Goal: Information Seeking & Learning: Check status

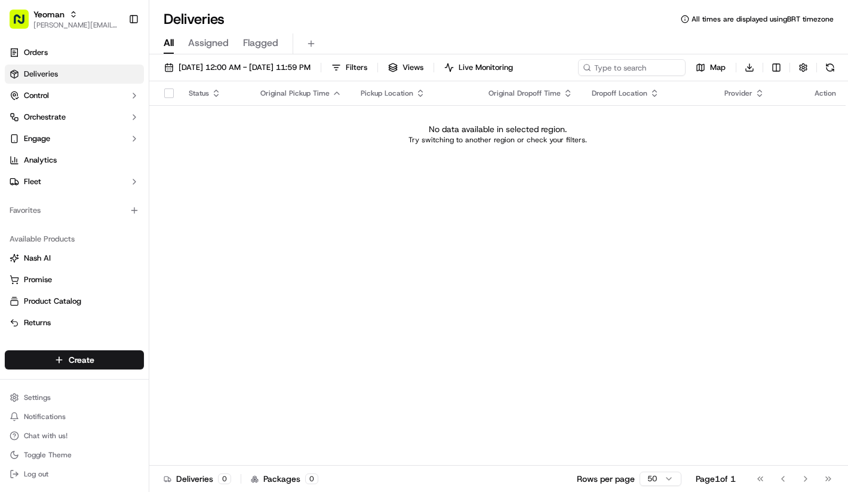
click at [179, 123] on div "No data available in selected region. Try switching to another region or check …" at bounding box center [497, 134] width 687 height 22
click at [77, 31] on button "Yeoman lucas@usenash.com" at bounding box center [64, 19] width 119 height 29
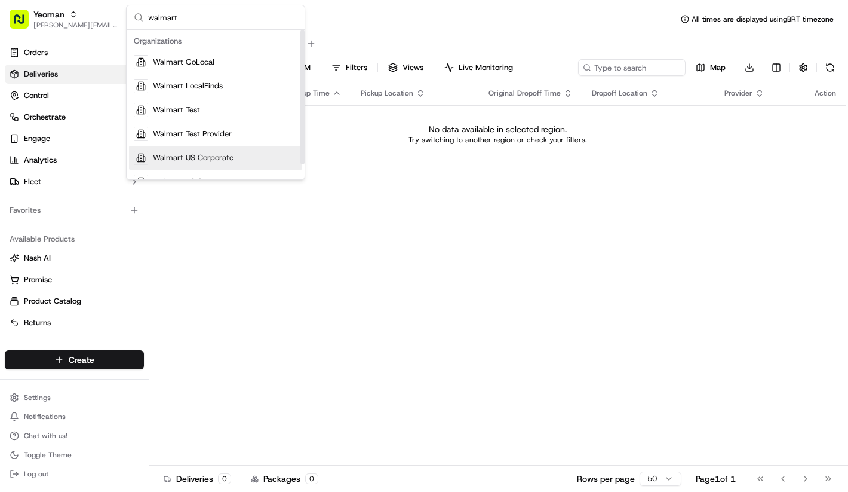
scroll to position [17, 0]
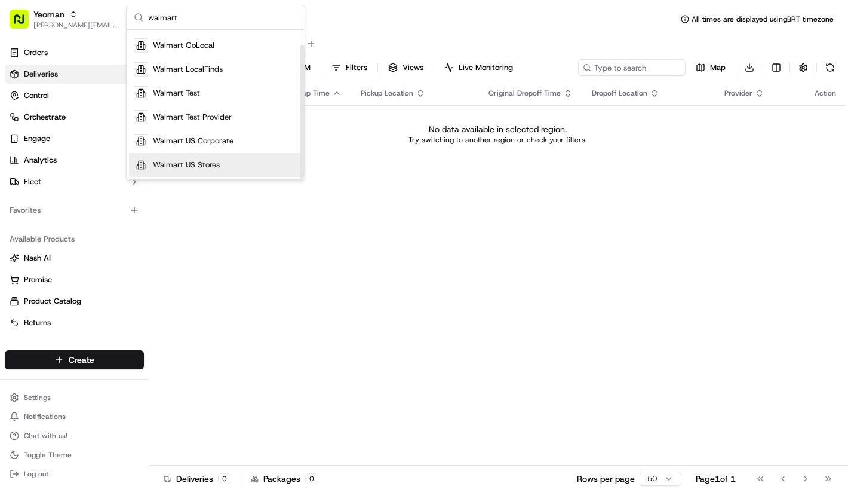
type input "walmart"
click at [174, 161] on span "Walmart US Stores" at bounding box center [186, 165] width 67 height 11
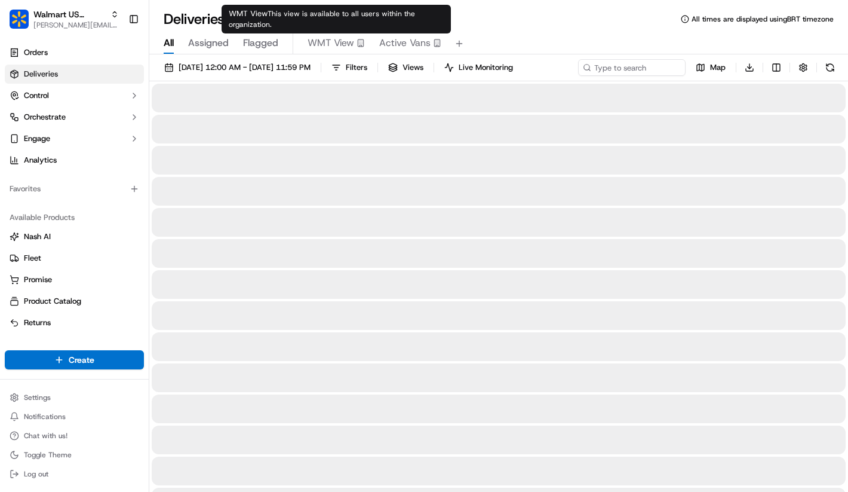
click at [388, 44] on span "Active Vans" at bounding box center [404, 43] width 51 height 14
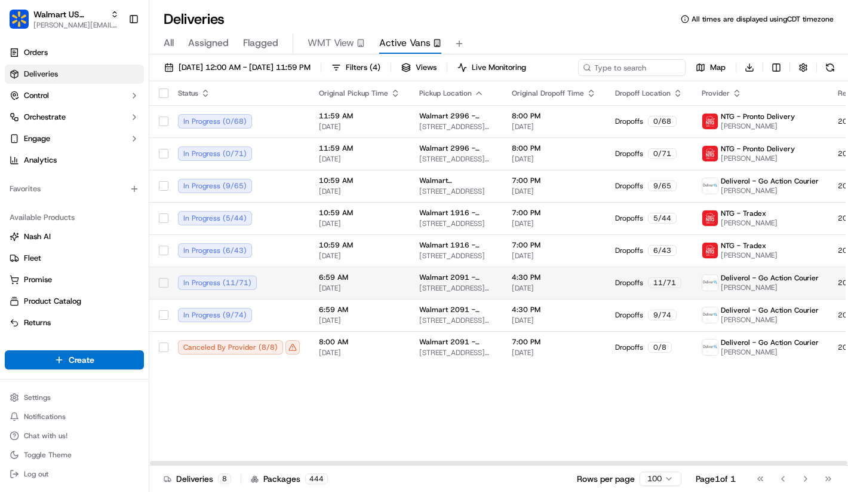
click at [287, 290] on div "In Progress ( 11 / 71 )" at bounding box center [239, 282] width 122 height 14
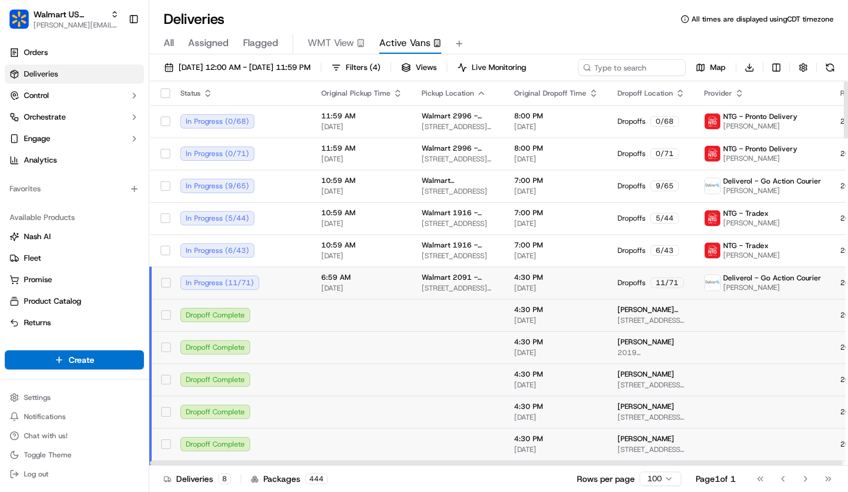
scroll to position [31, 0]
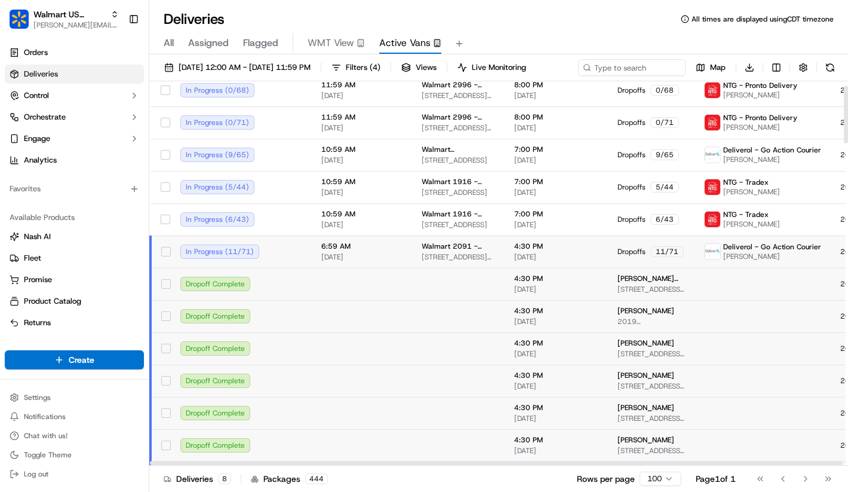
click at [306, 300] on td "Dropoff Complete" at bounding box center [241, 284] width 141 height 32
click at [379, 268] on td "6:59 AM 09/18/2025" at bounding box center [362, 251] width 100 height 32
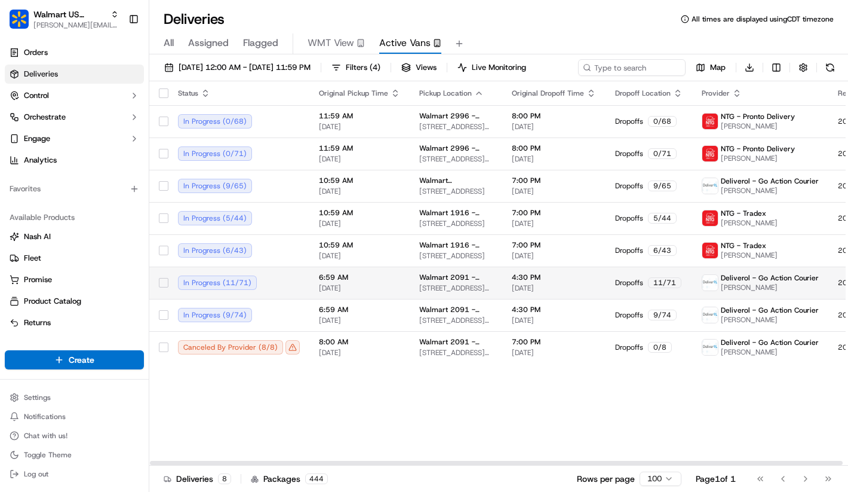
click at [401, 298] on td "6:59 AM 09/18/2025" at bounding box center [359, 282] width 100 height 32
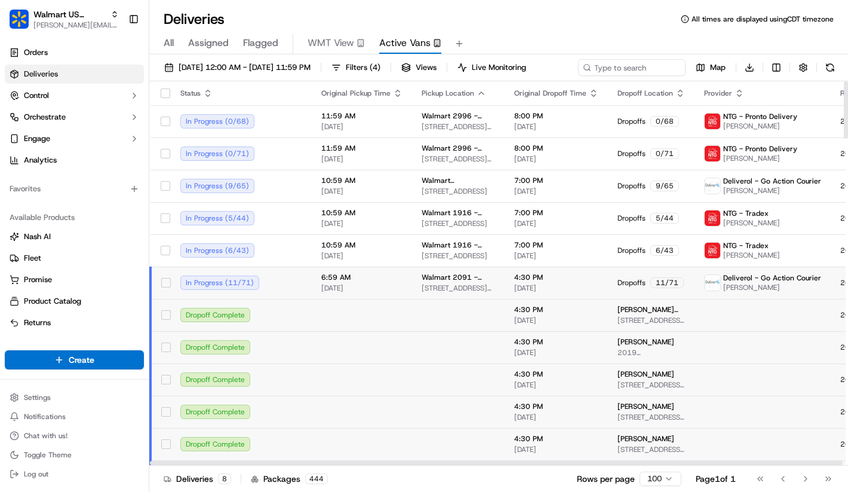
scroll to position [0, 115]
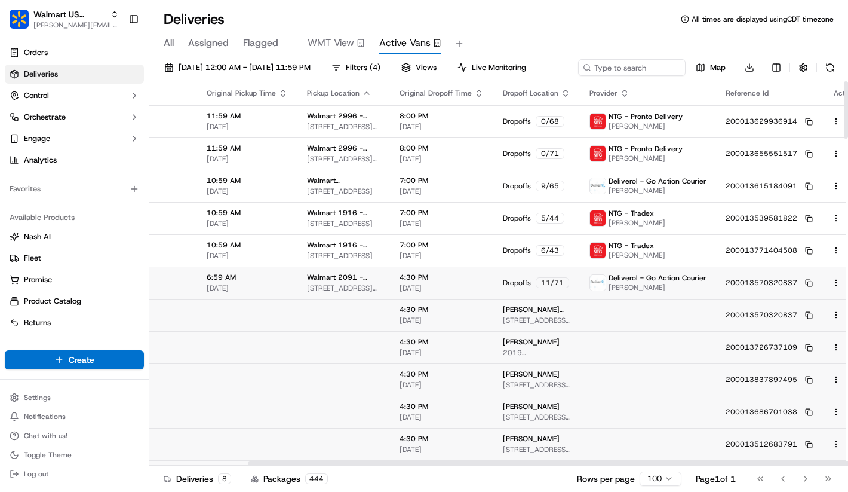
click at [817, 307] on html "Walmart US Stores lucas@usenash.com Toggle Sidebar Orders Deliveries Control Or…" at bounding box center [424, 246] width 848 height 492
click at [786, 339] on span "Delivery Details" at bounding box center [763, 342] width 53 height 10
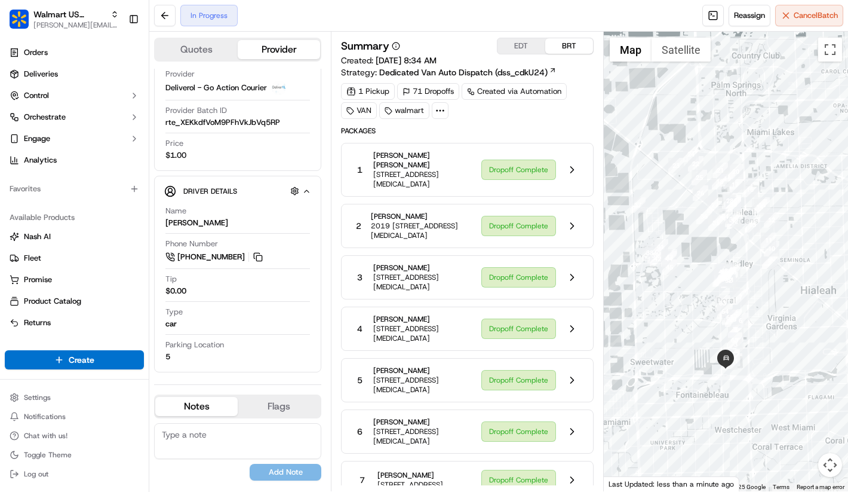
click at [430, 112] on div "VAN walmart" at bounding box center [395, 110] width 108 height 17
click at [432, 112] on div at bounding box center [440, 110] width 17 height 17
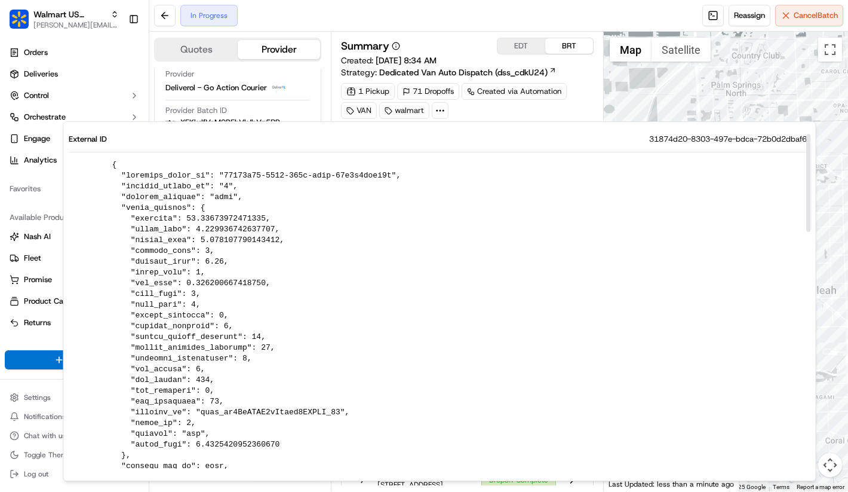
click at [437, 111] on icon at bounding box center [440, 110] width 11 height 11
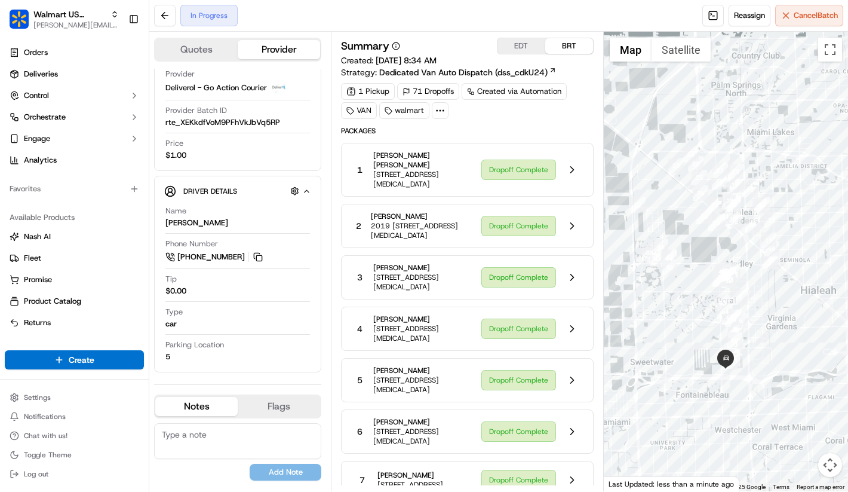
click at [456, 111] on div "1 Pickup 71 Dropoffs Created via Automation VAN walmart" at bounding box center [467, 101] width 252 height 36
click at [168, 12] on button at bounding box center [165, 16] width 22 height 22
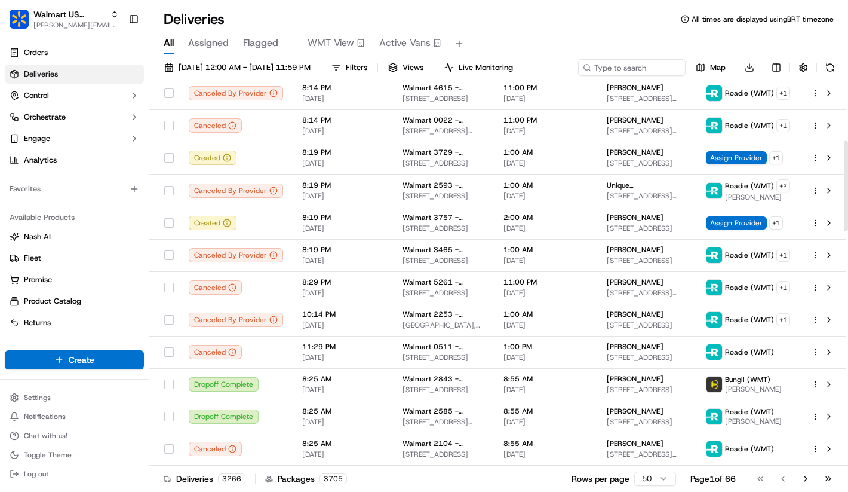
scroll to position [338, 0]
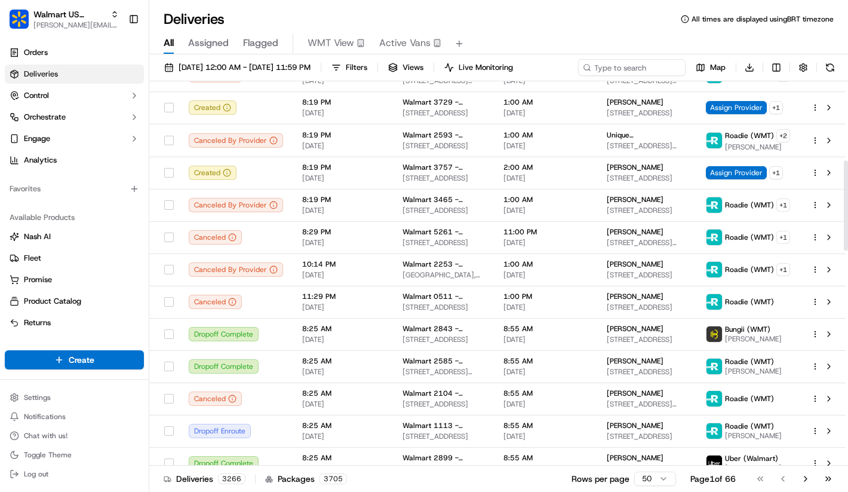
click at [385, 32] on div "All Assigned Flagged WMT View Active Vans" at bounding box center [498, 42] width 699 height 26
click at [387, 38] on span "Active Vans" at bounding box center [404, 43] width 51 height 14
